Goal: Transaction & Acquisition: Purchase product/service

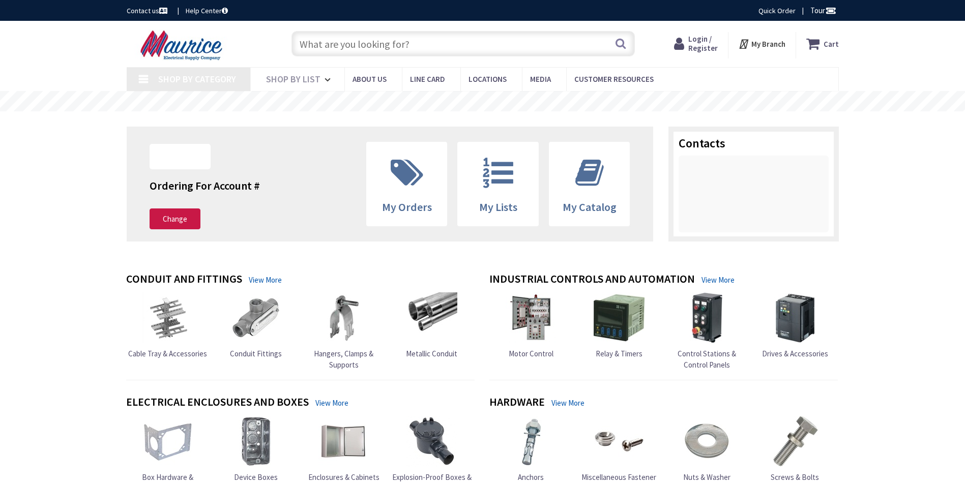
type input "[GEOGRAPHIC_DATA], [GEOGRAPHIC_DATA]"
click at [349, 43] on input "text" at bounding box center [462, 43] width 343 height 25
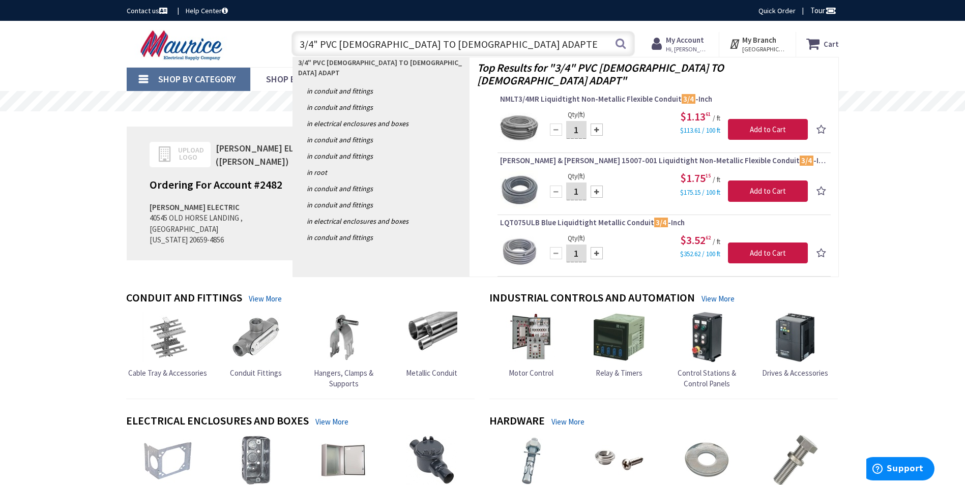
type input "3/4" PVC FEMALE TO MALE ADAPTER"
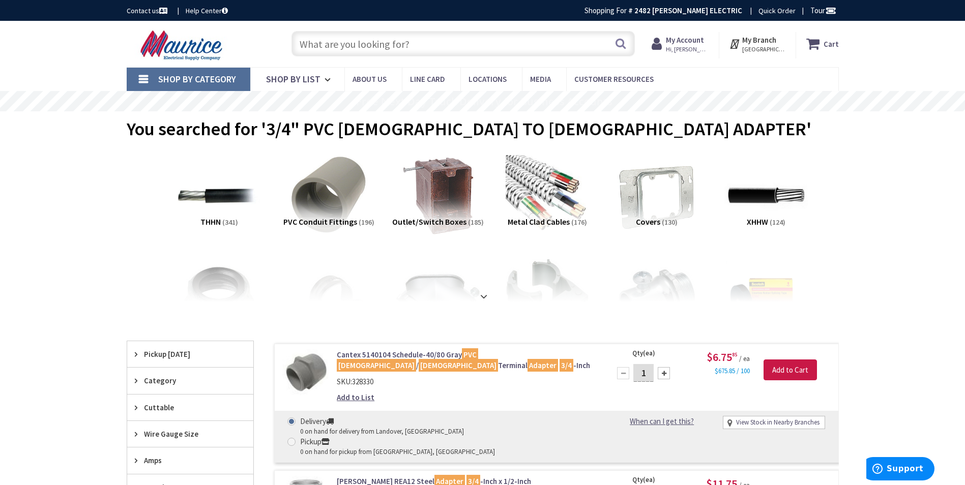
click at [349, 46] on input "text" at bounding box center [462, 43] width 343 height 25
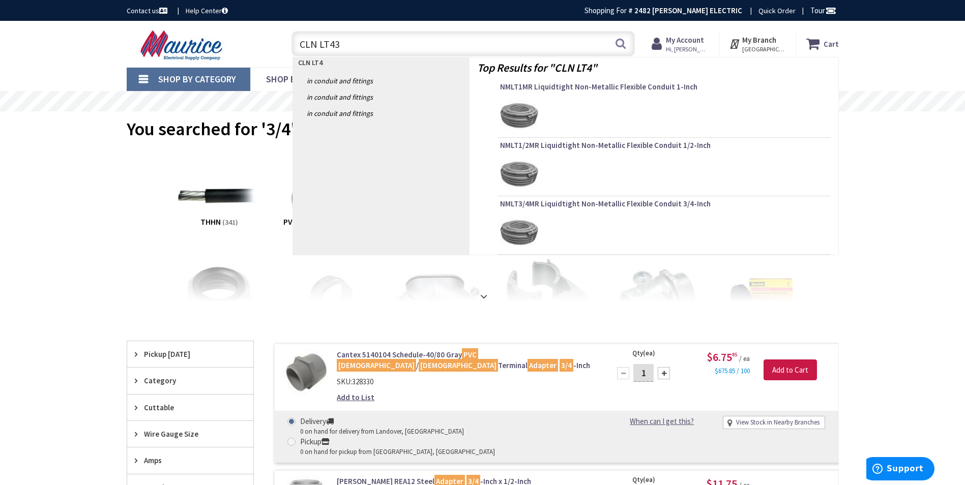
type input "CLN LT43E"
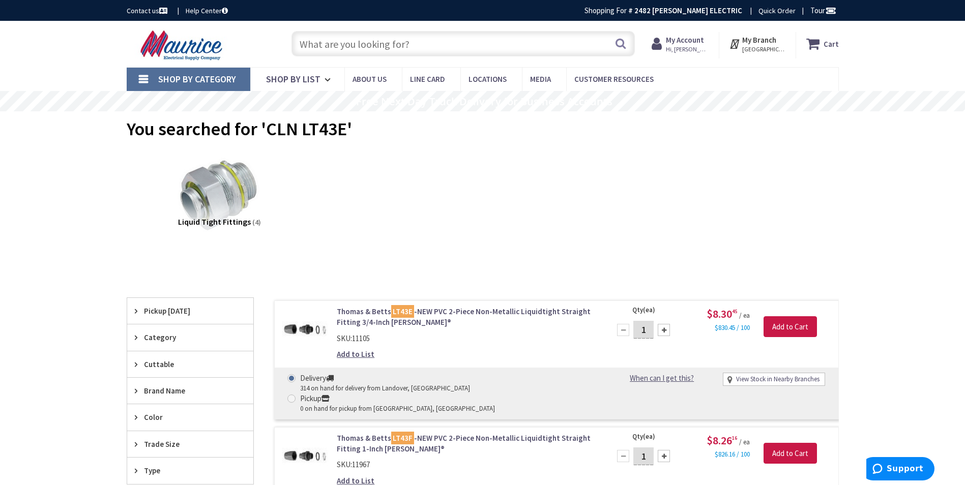
click at [321, 48] on input "text" at bounding box center [462, 43] width 343 height 25
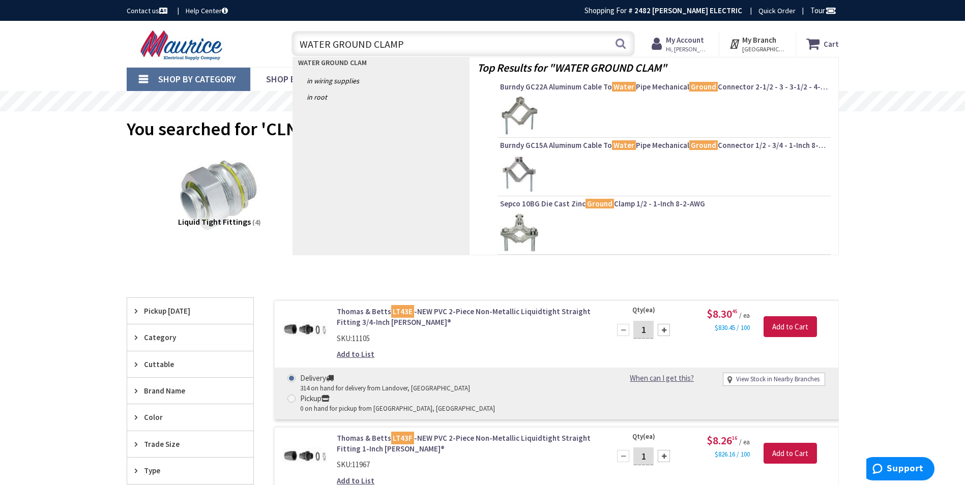
type input "WATER GROUND CLAMPS"
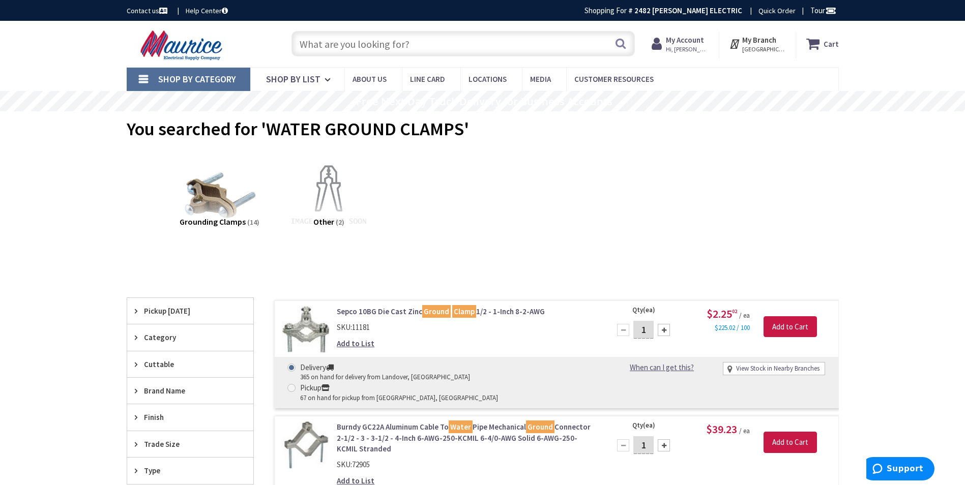
click at [419, 44] on input "text" at bounding box center [462, 43] width 343 height 25
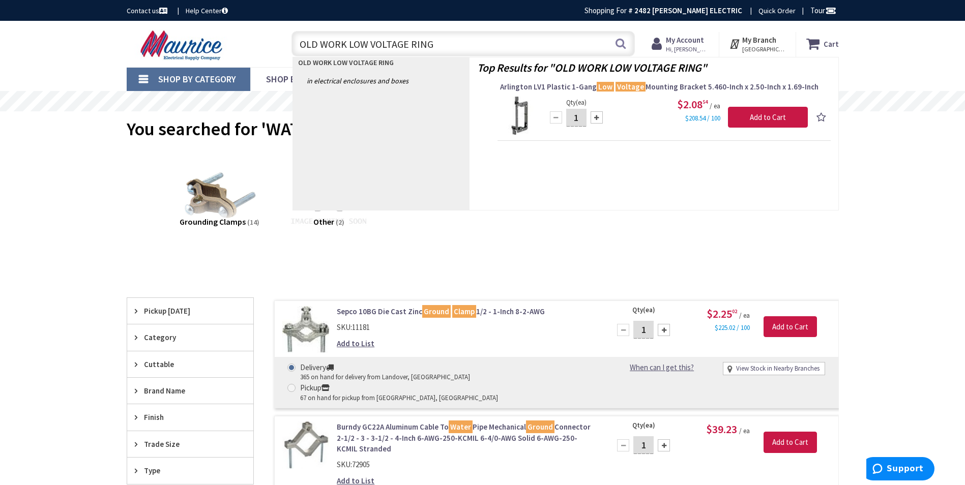
drag, startPoint x: 410, startPoint y: 47, endPoint x: 275, endPoint y: 42, distance: 135.4
click at [275, 42] on div "Toggle Nav OLD WORK LOW VOLTAGE RING OLD WORK LOW VOLTAGE RING Search Cart My C…" at bounding box center [482, 44] width 727 height 34
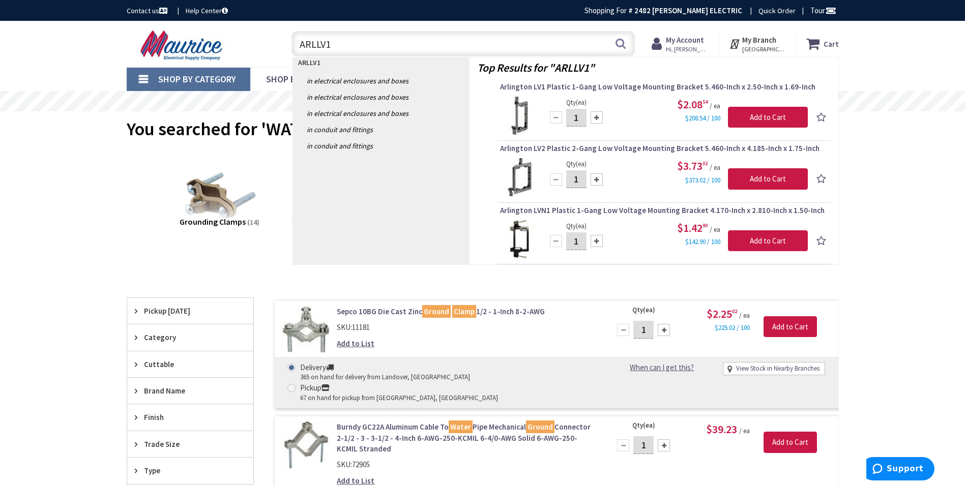
drag, startPoint x: 336, startPoint y: 43, endPoint x: 280, endPoint y: 46, distance: 55.5
click at [280, 46] on div "ARLLV1 ARLLV1 Search" at bounding box center [461, 43] width 364 height 33
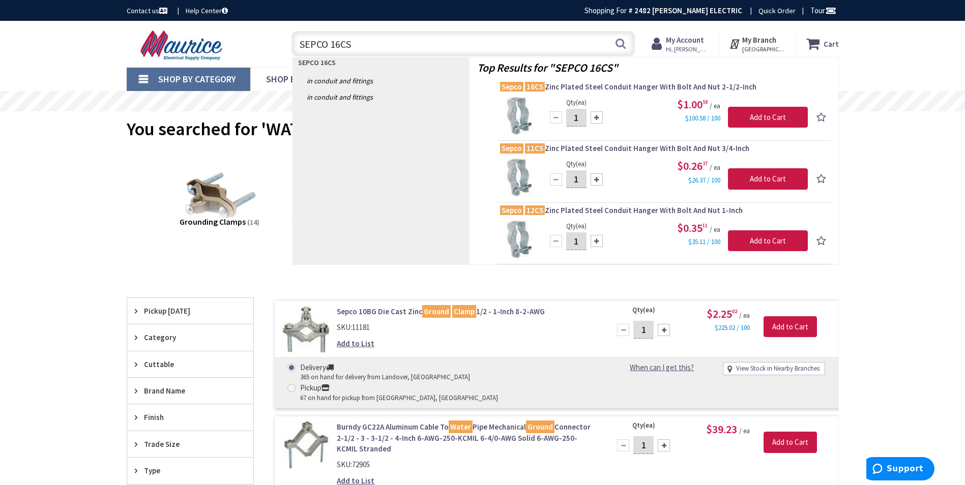
drag, startPoint x: 316, startPoint y: 44, endPoint x: 276, endPoint y: 42, distance: 40.7
click at [276, 42] on div "Toggle Nav SEPCO 16CS SEPCO 16CS Search Cart My Cart Close" at bounding box center [482, 44] width 727 height 34
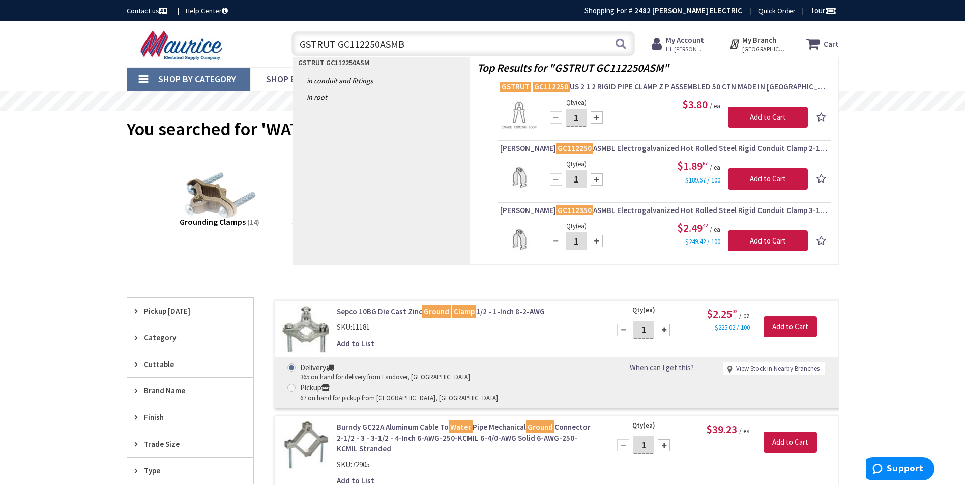
type input "GSTRUT GC112250ASMBL"
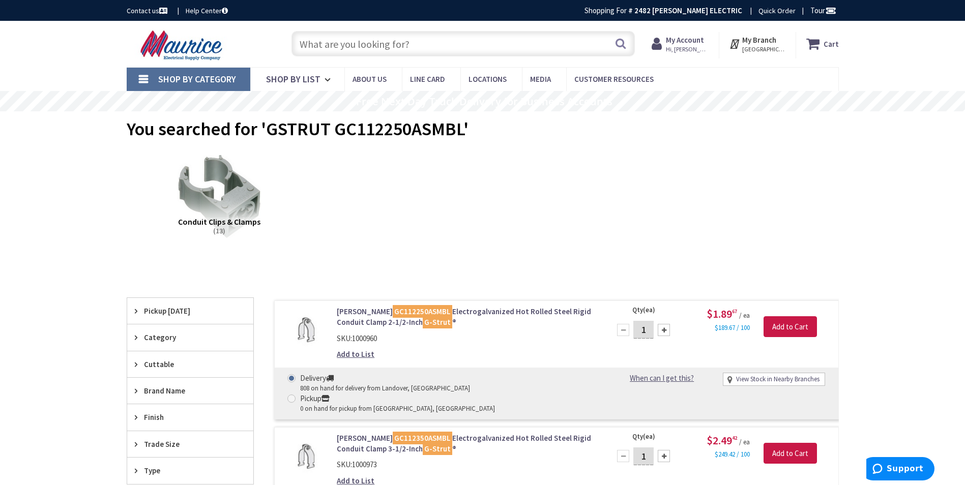
click at [398, 43] on input "text" at bounding box center [462, 43] width 343 height 25
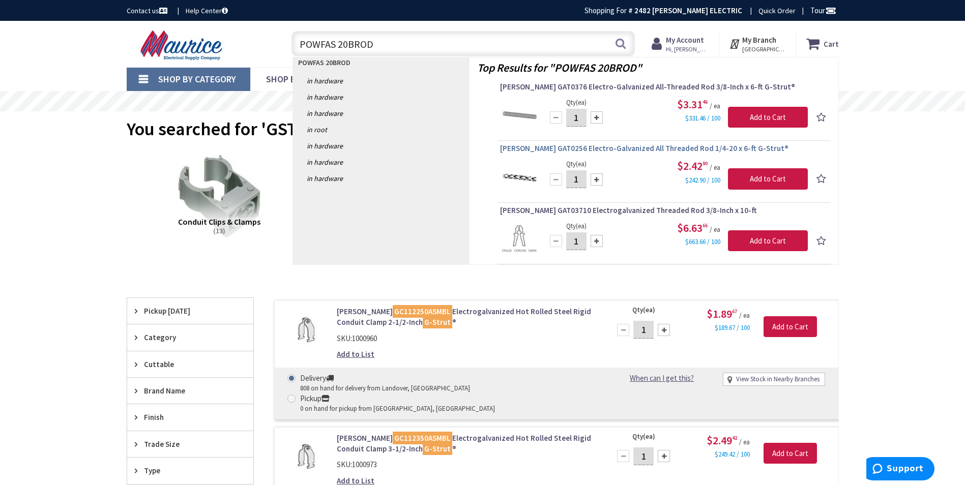
type input "POWFAS 20BROD"
click at [590, 148] on span "[PERSON_NAME] GAT0256 Electro-Galvanized All Threaded Rod 1/4-20 x 6-ft G-Strut®" at bounding box center [664, 148] width 328 height 10
